Goal: Task Accomplishment & Management: Manage account settings

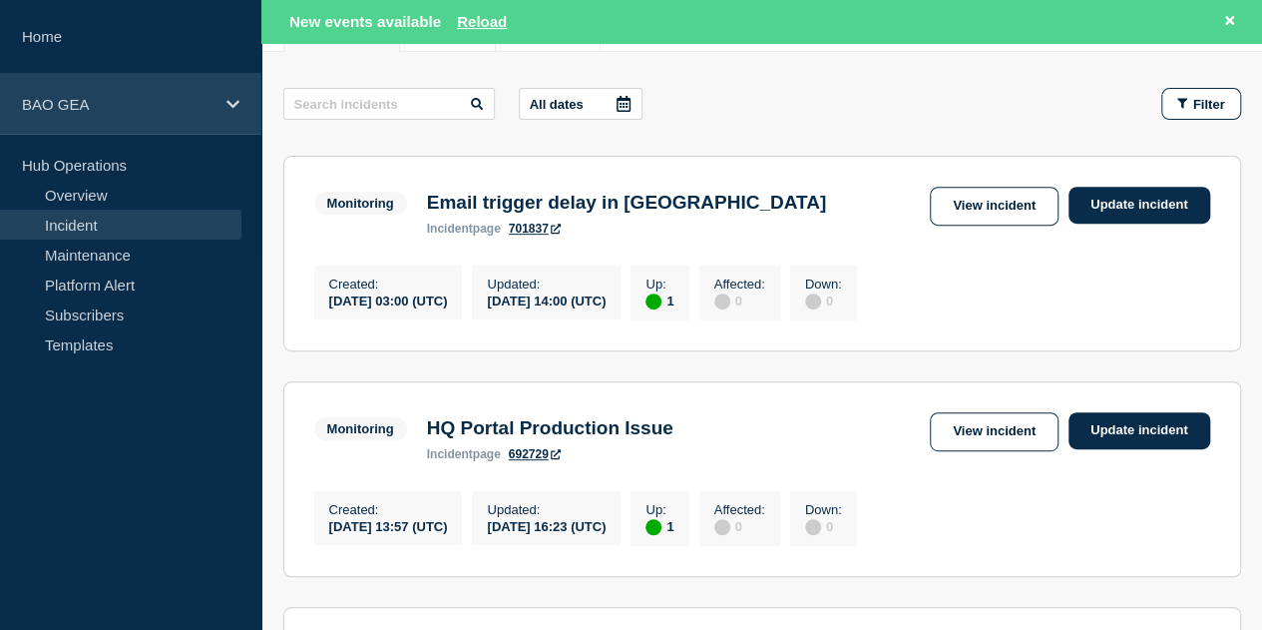
scroll to position [299, 0]
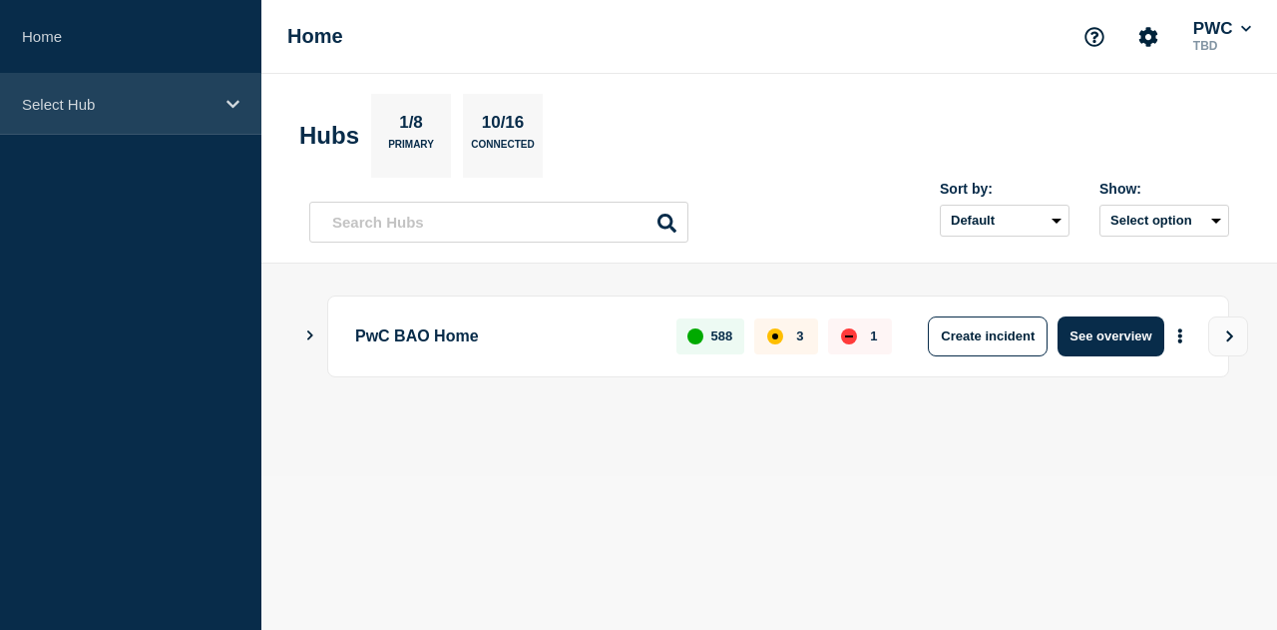
click at [119, 115] on div "Select Hub" at bounding box center [130, 104] width 261 height 61
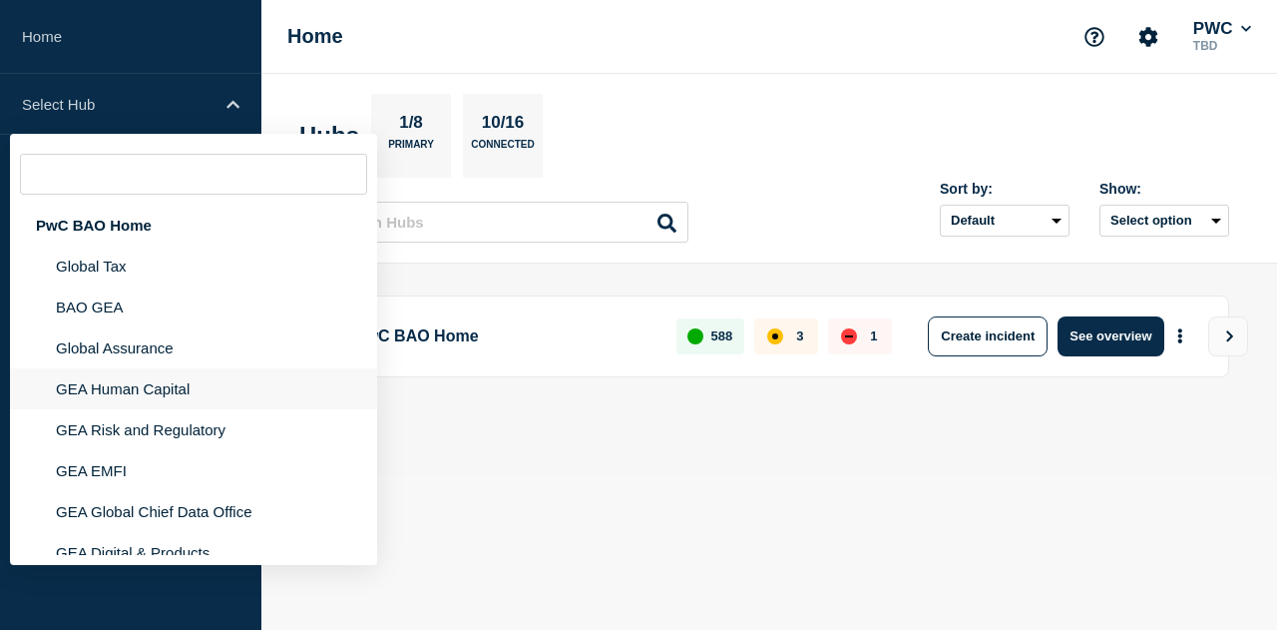
click at [151, 409] on li "GEA Human Capital" at bounding box center [193, 429] width 367 height 41
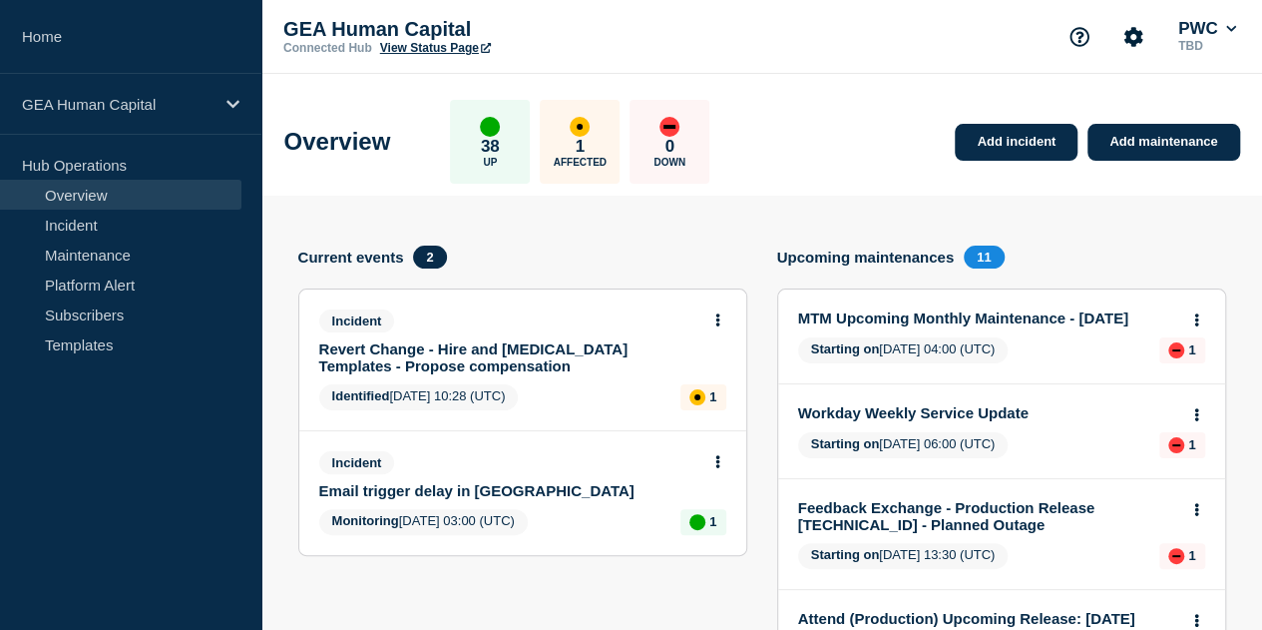
click at [473, 350] on link "Revert Change - Hire and Change Job Templates - Propose compensation" at bounding box center [509, 357] width 380 height 34
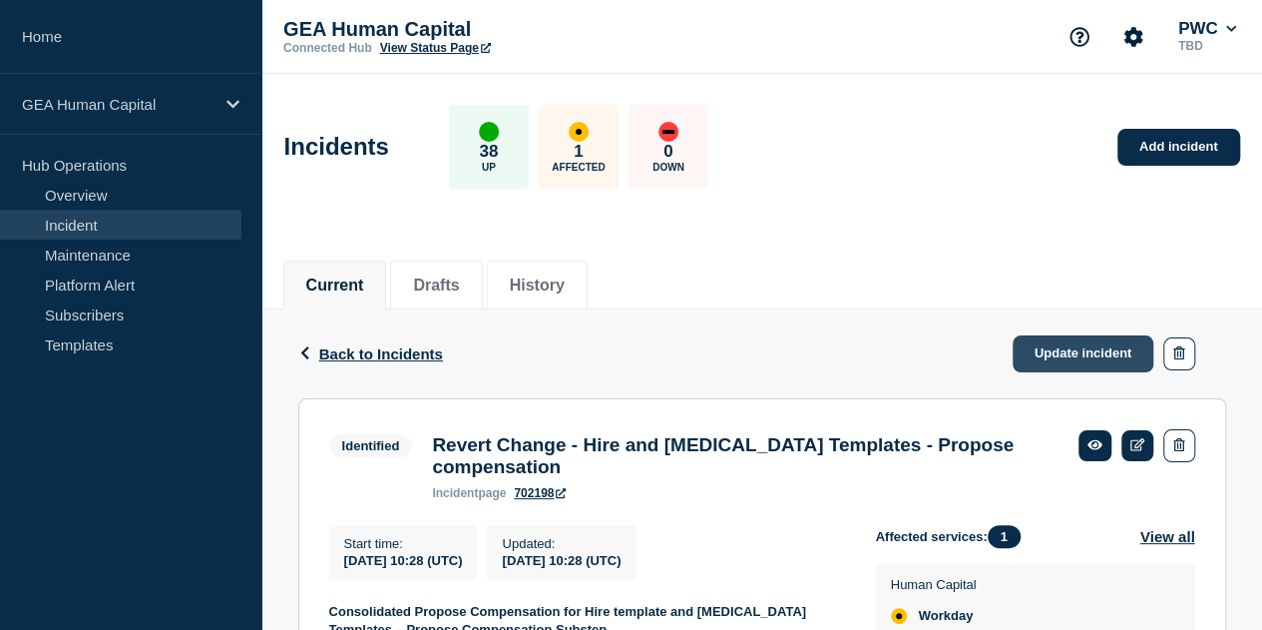
click at [1097, 348] on link "Update incident" at bounding box center [1084, 353] width 142 height 37
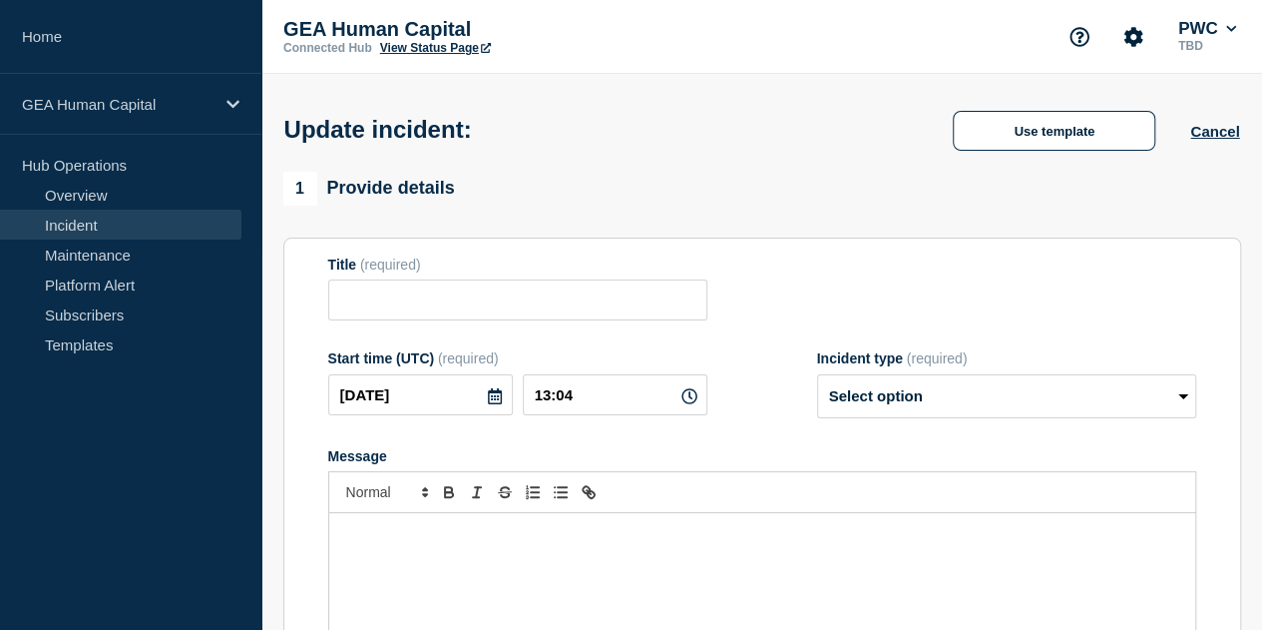
type input "Revert Change - Hire and Change Job Templates - Propose compensation"
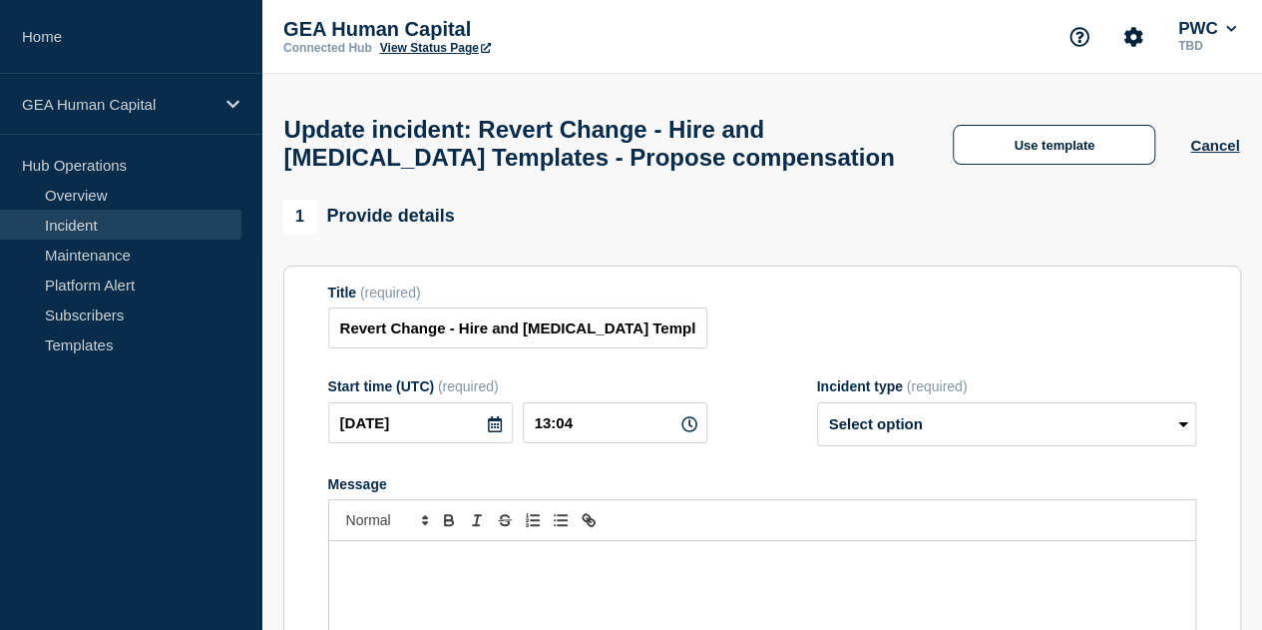
click at [419, 571] on p "Message" at bounding box center [762, 562] width 836 height 18
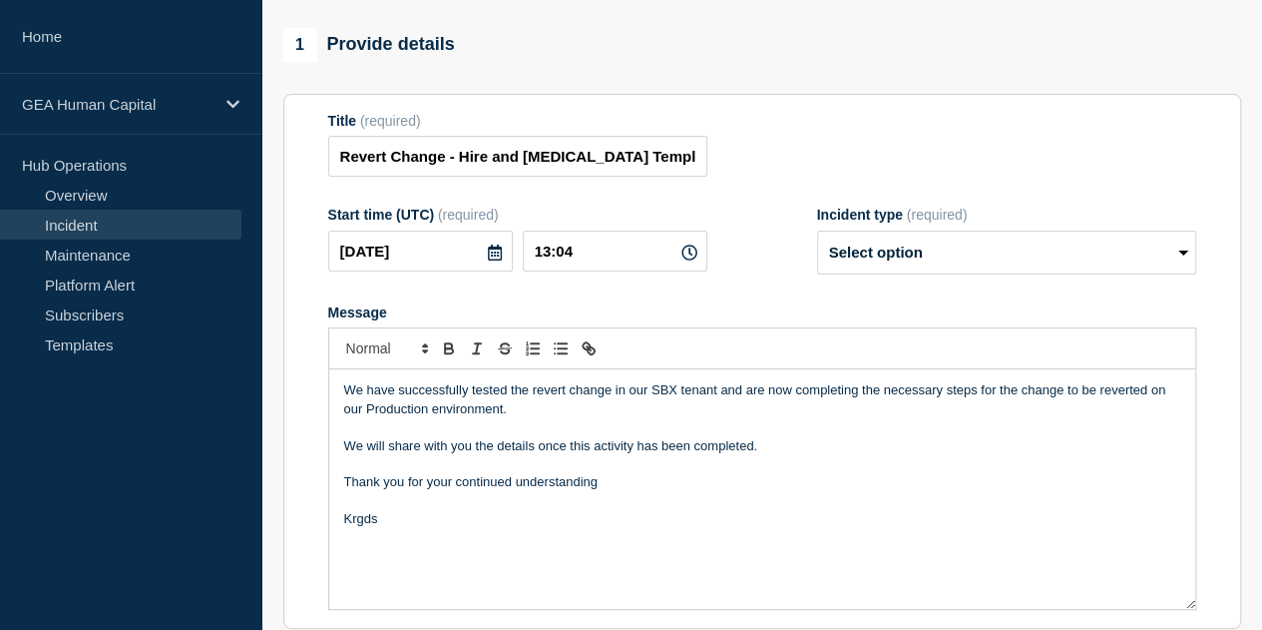
scroll to position [277, 0]
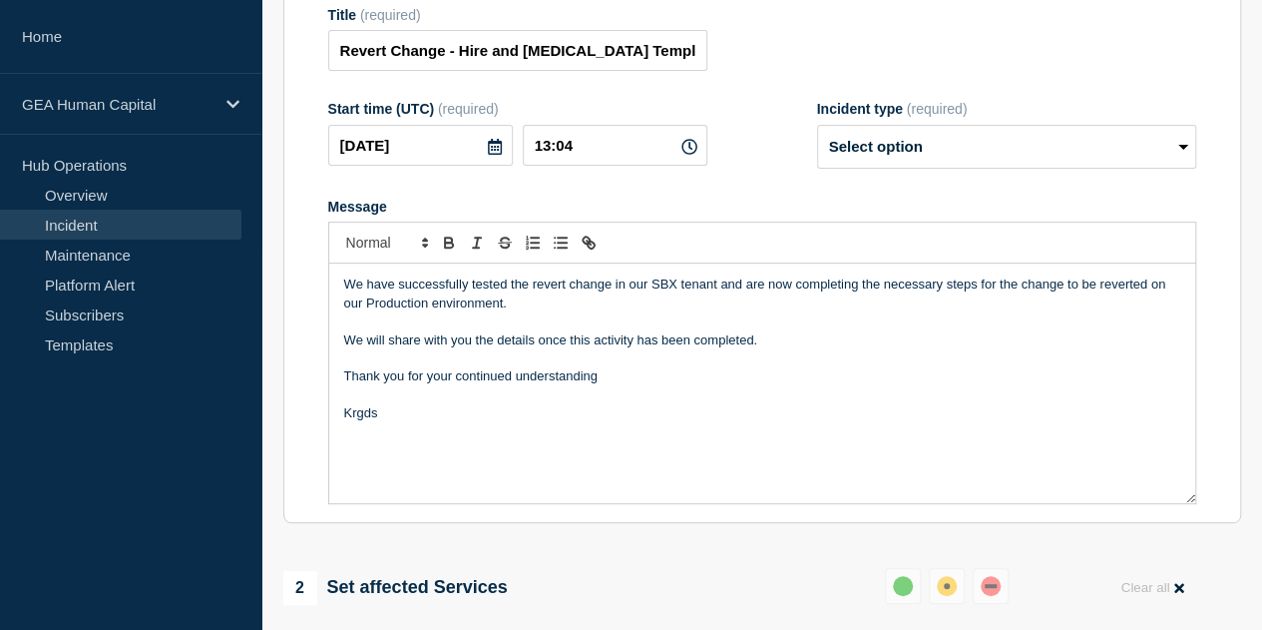
click at [390, 447] on div "We have successfully tested the revert change in our SBX tenant and are now com…" at bounding box center [762, 382] width 866 height 239
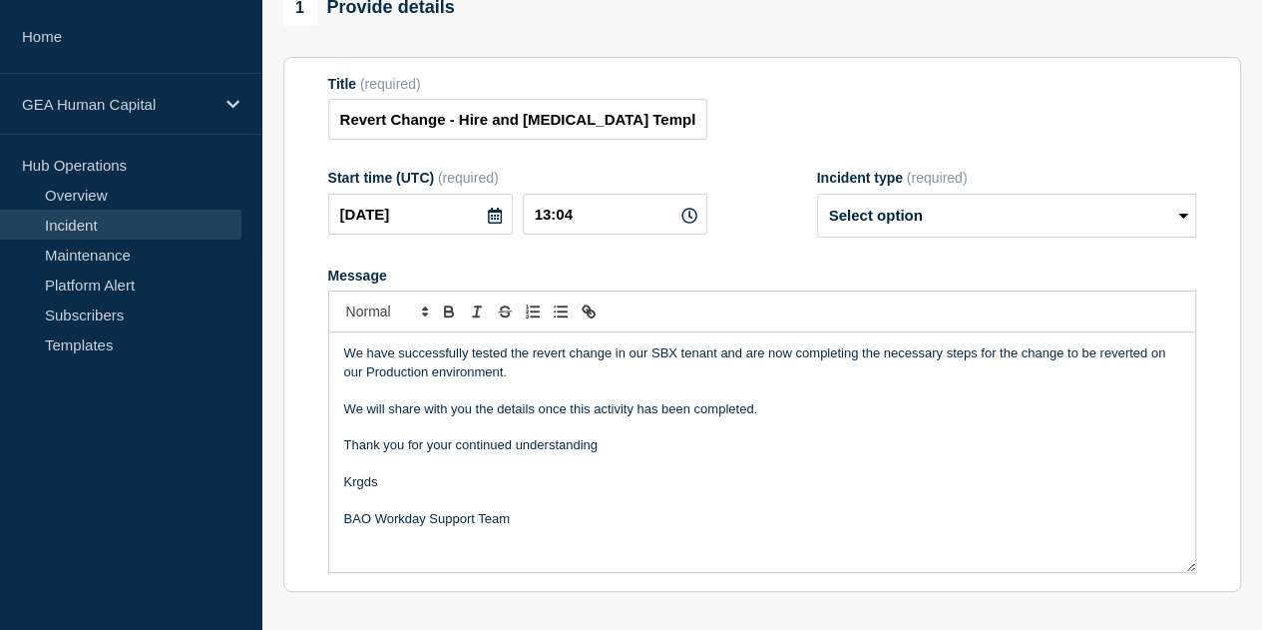
scroll to position [178, 0]
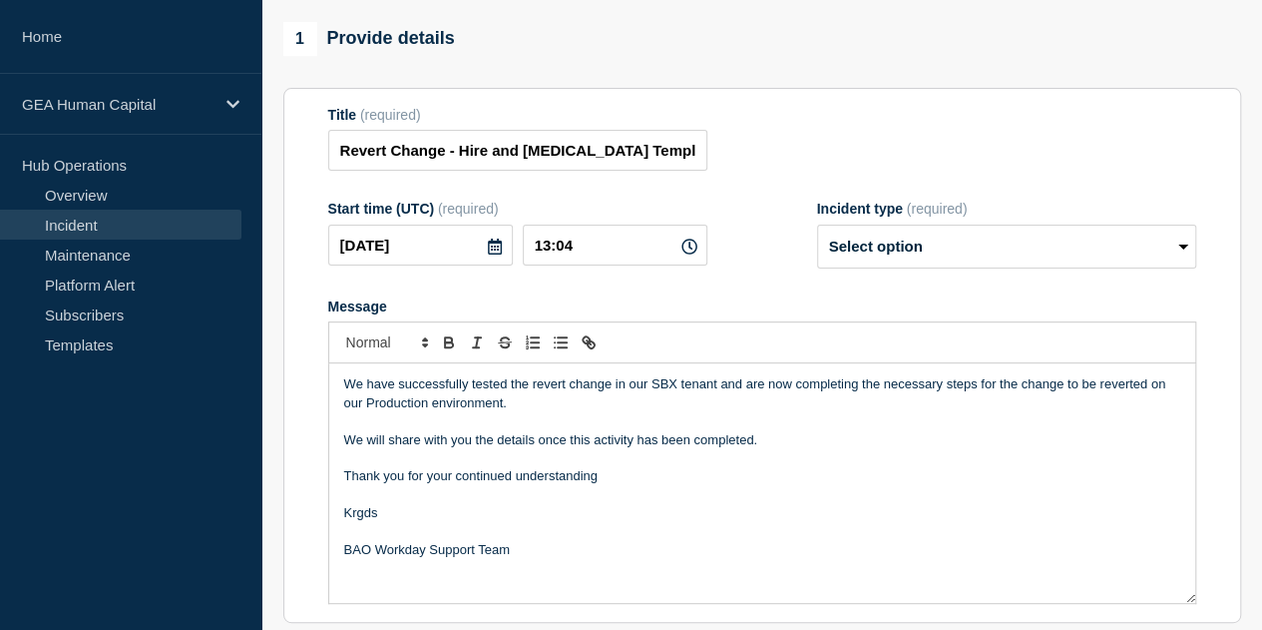
click at [769, 449] on p "We will share with you the details once this activity has been completed." at bounding box center [762, 440] width 836 height 18
click at [753, 448] on p "We will share with you the details once this activity has been completed." at bounding box center [762, 440] width 836 height 18
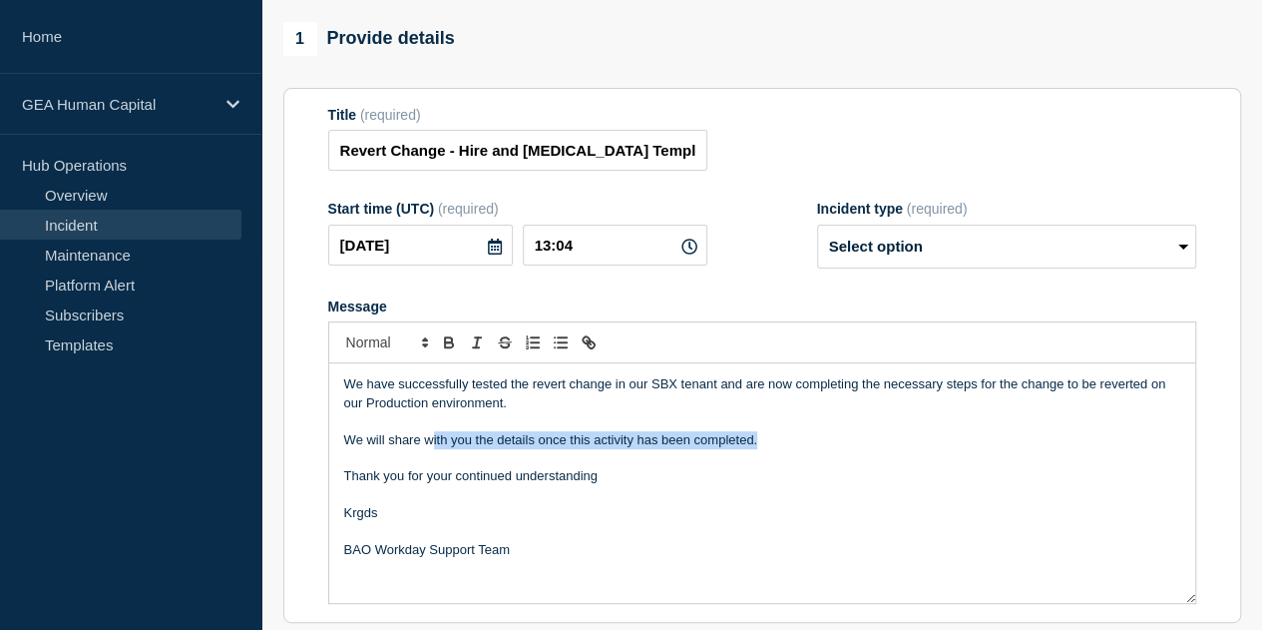
drag, startPoint x: 431, startPoint y: 451, endPoint x: 787, endPoint y: 458, distance: 356.2
click at [787, 458] on div "We have successfully tested the revert change in our SBX tenant and are now com…" at bounding box center [762, 482] width 866 height 239
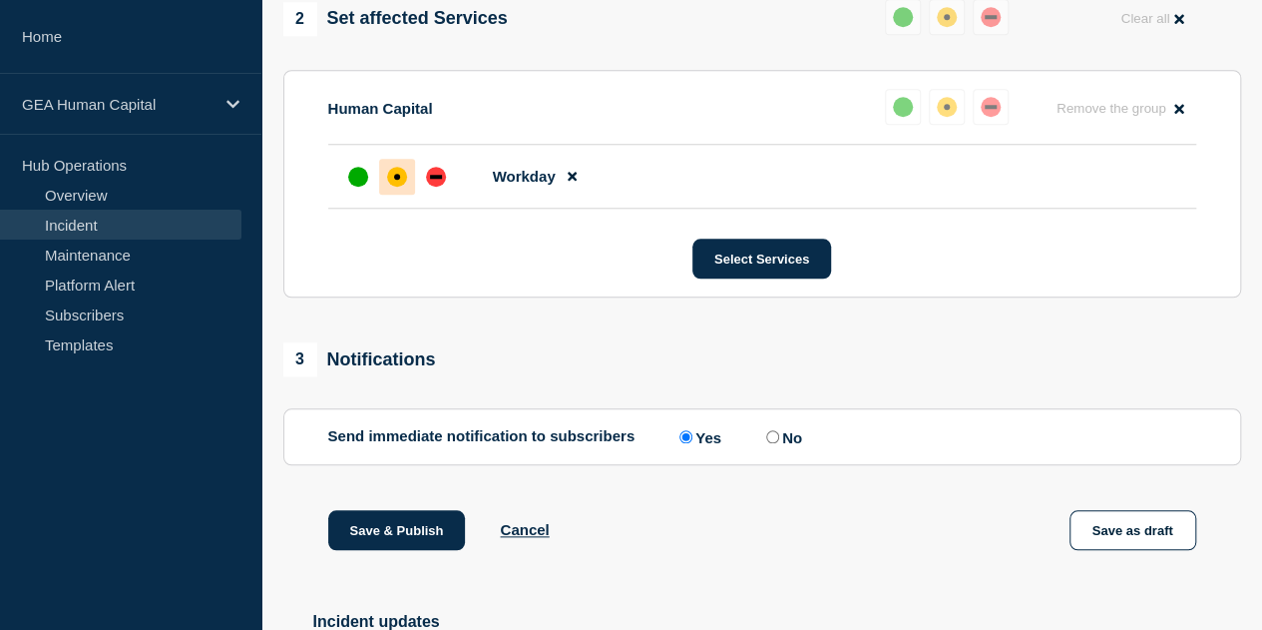
scroll to position [1021, 0]
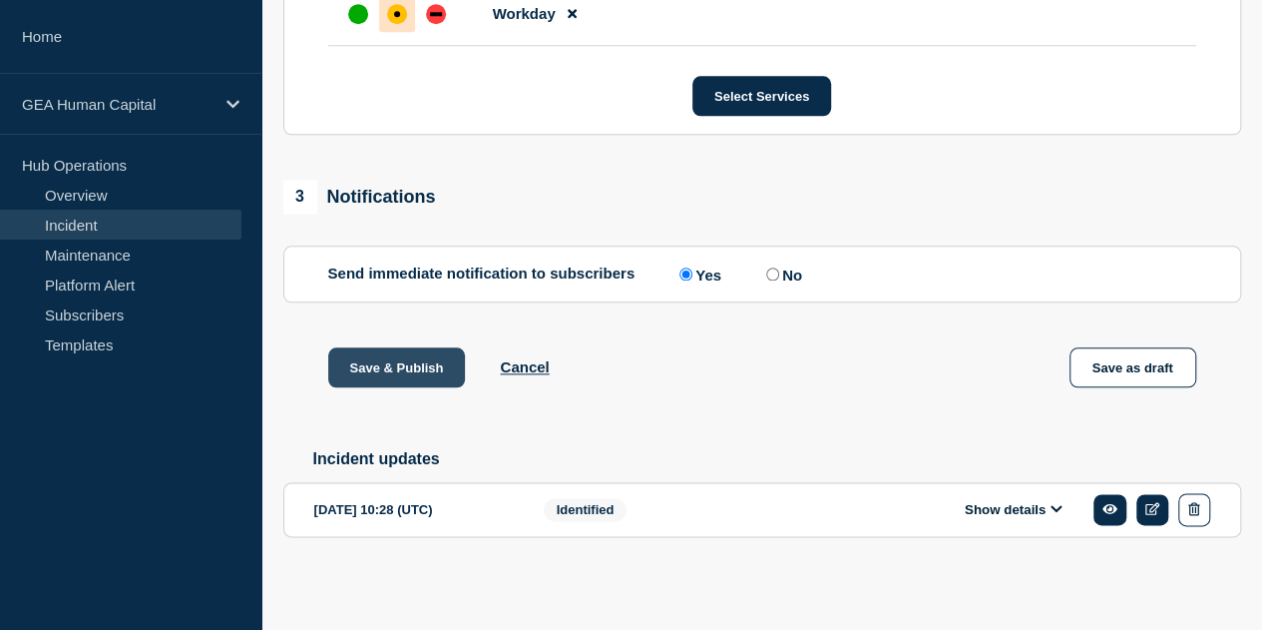
click at [405, 374] on button "Save & Publish" at bounding box center [397, 367] width 138 height 40
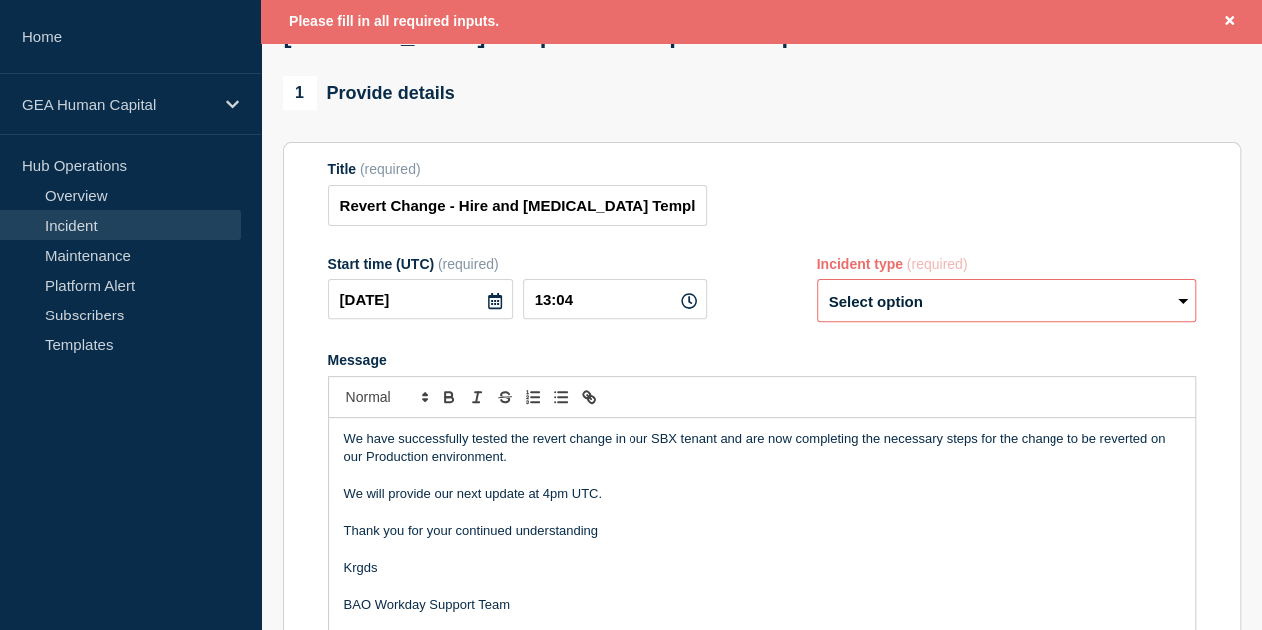
scroll to position [165, 0]
click at [933, 321] on select "Select option Investigating Identified Monitoring Resolved" at bounding box center [1006, 301] width 379 height 44
select select "identified"
click at [817, 289] on select "Select option Investigating Identified Monitoring Resolved" at bounding box center [1006, 301] width 379 height 44
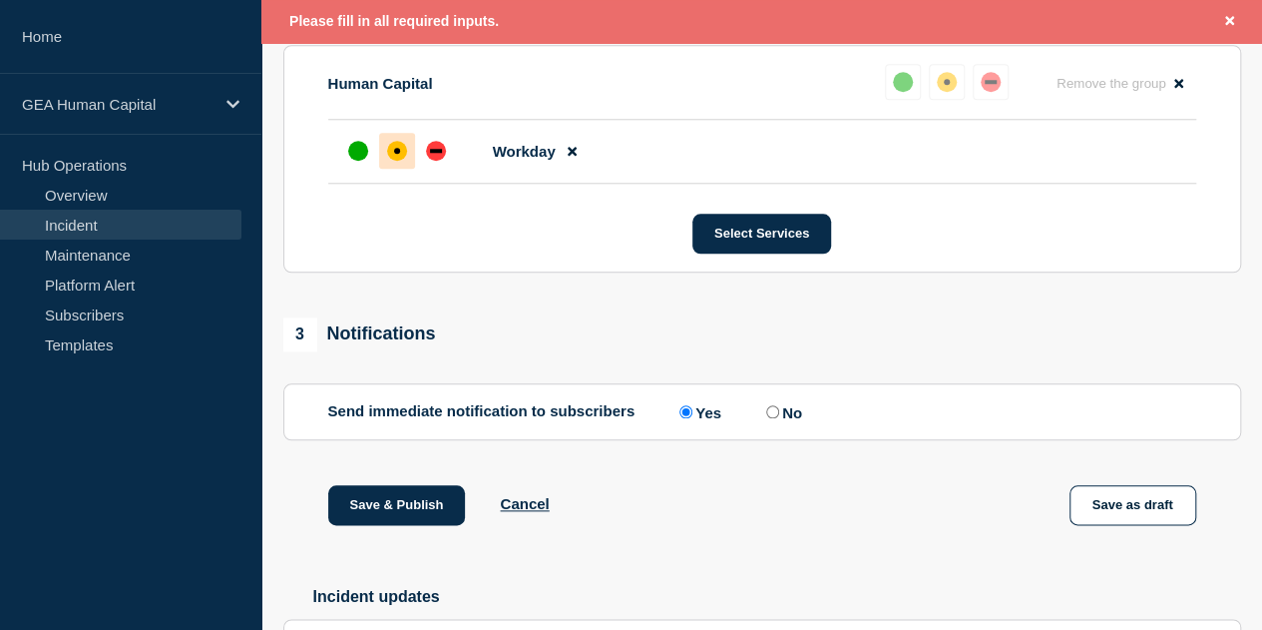
scroll to position [1062, 0]
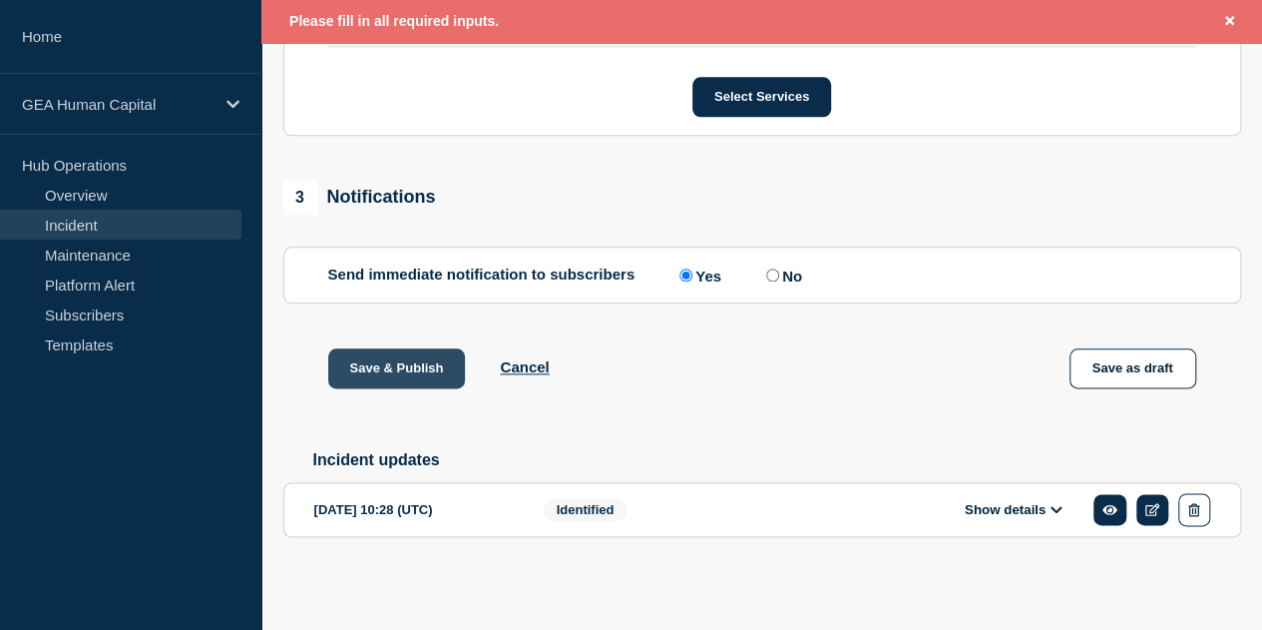
click at [416, 350] on button "Save & Publish" at bounding box center [397, 368] width 138 height 40
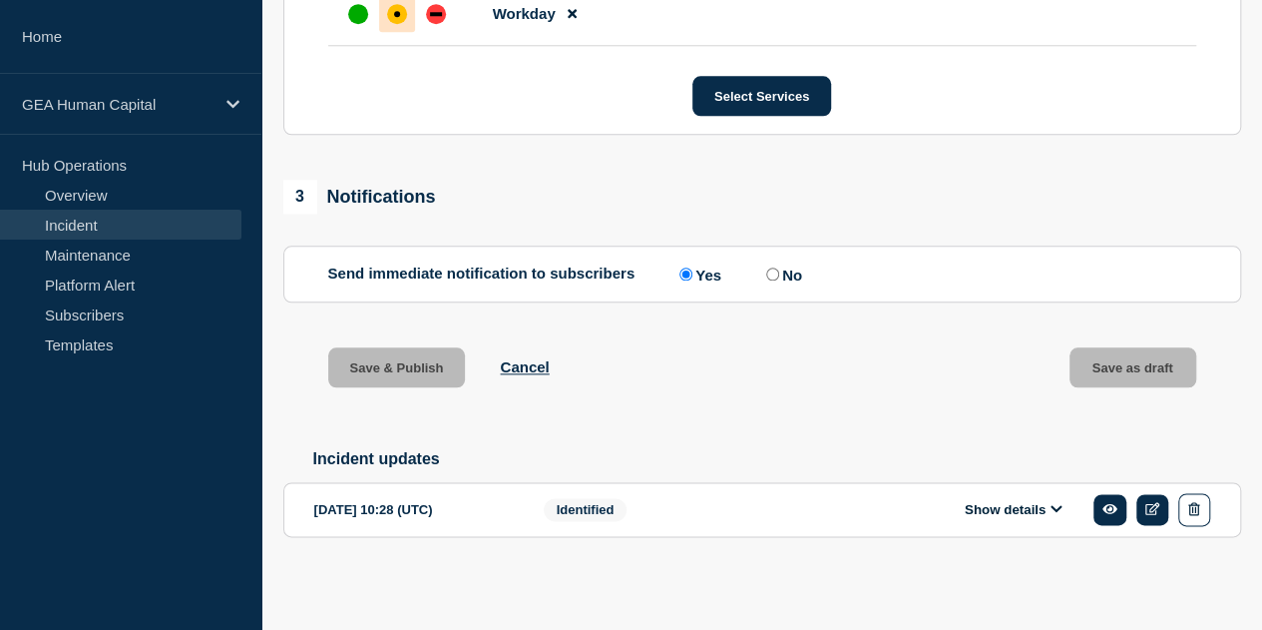
scroll to position [1021, 0]
